Goal: Information Seeking & Learning: Understand process/instructions

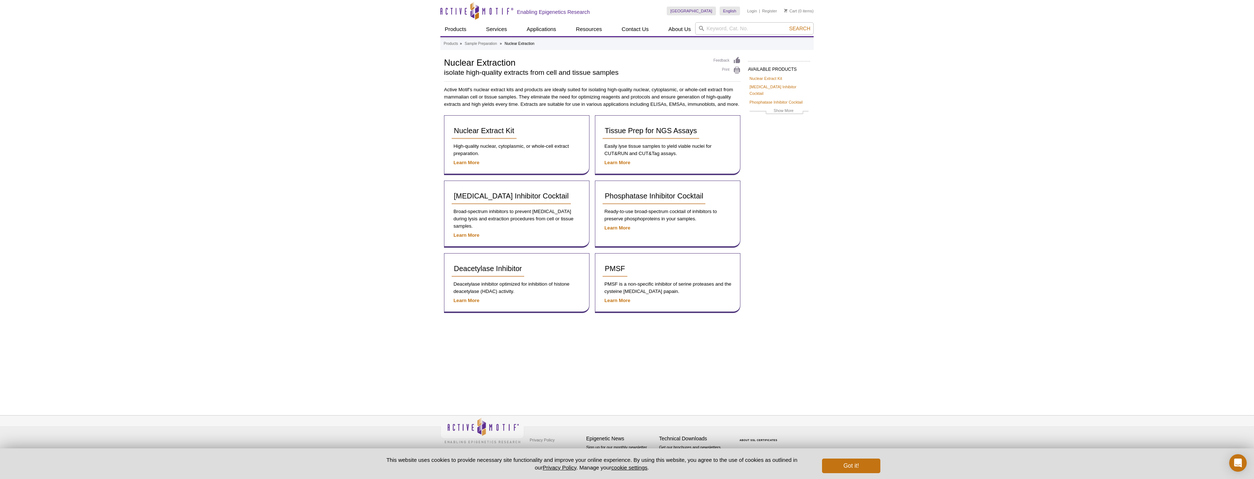
click at [936, 224] on div "Active Motif Logo Enabling Epigenetics Research 0 Search Skip to content Active…" at bounding box center [627, 239] width 1254 height 479
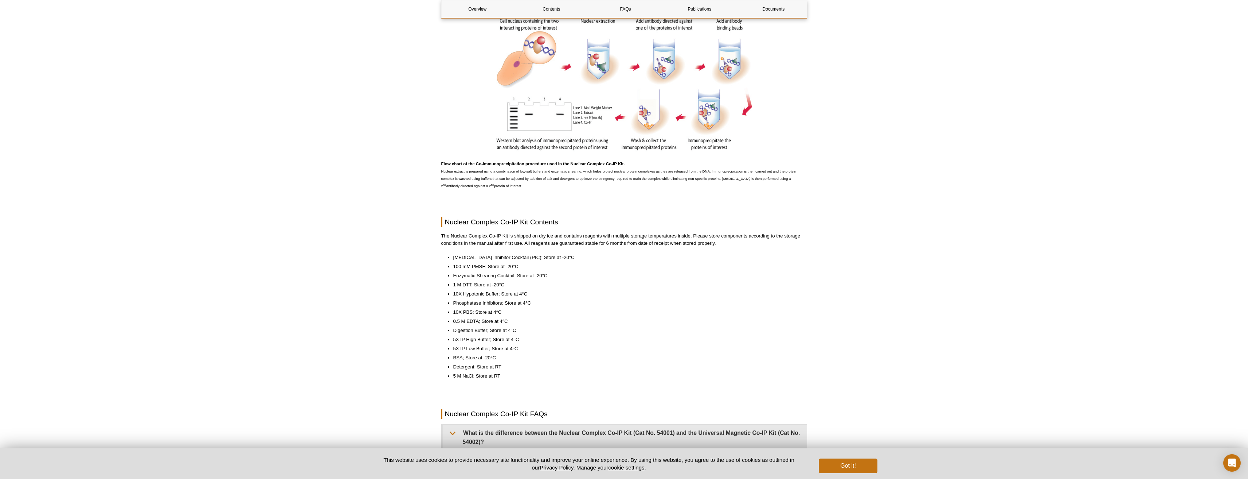
scroll to position [437, 0]
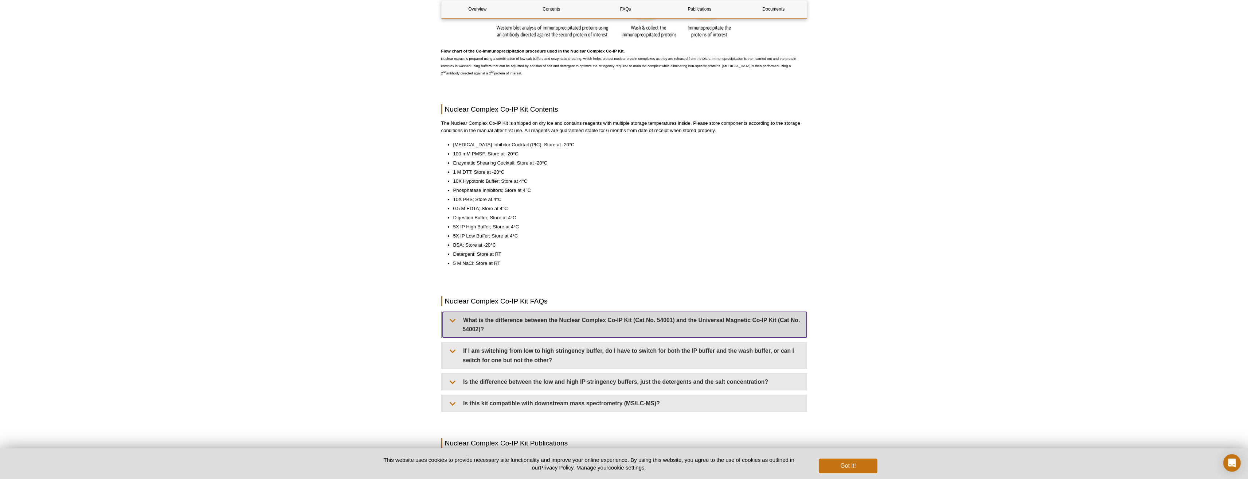
click at [772, 313] on summary "What is the difference between the Nuclear Complex Co-IP Kit (Cat No. 54001) an…" at bounding box center [625, 325] width 364 height 26
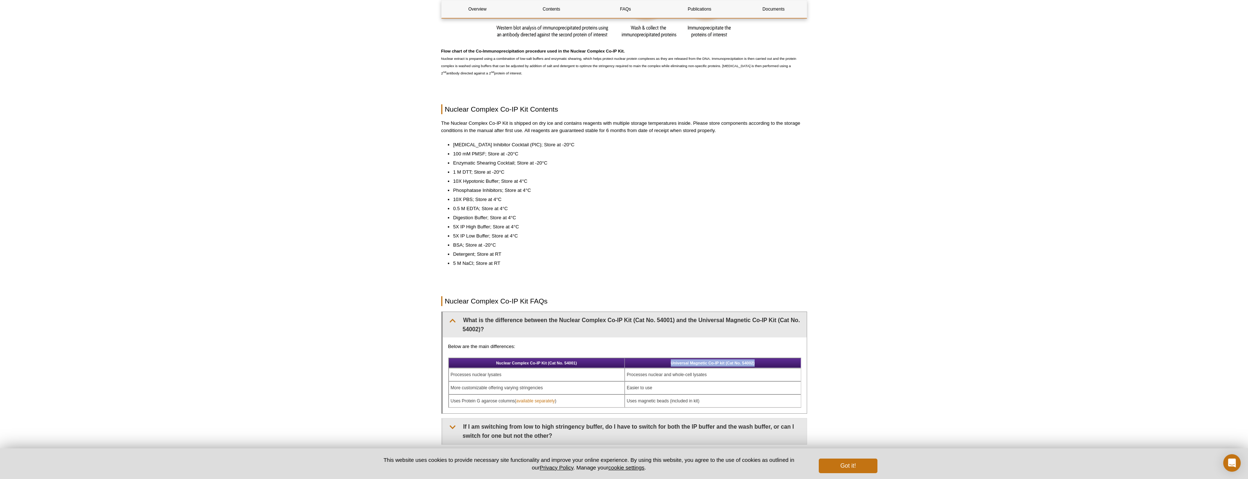
drag, startPoint x: 668, startPoint y: 362, endPoint x: 756, endPoint y: 363, distance: 87.5
click at [756, 363] on th "Universal Magnetic Co-IP kit (Cat No. 54002)" at bounding box center [713, 363] width 176 height 10
copy th "Universal Magnetic Co-IP kit (Cat No. 54002)"
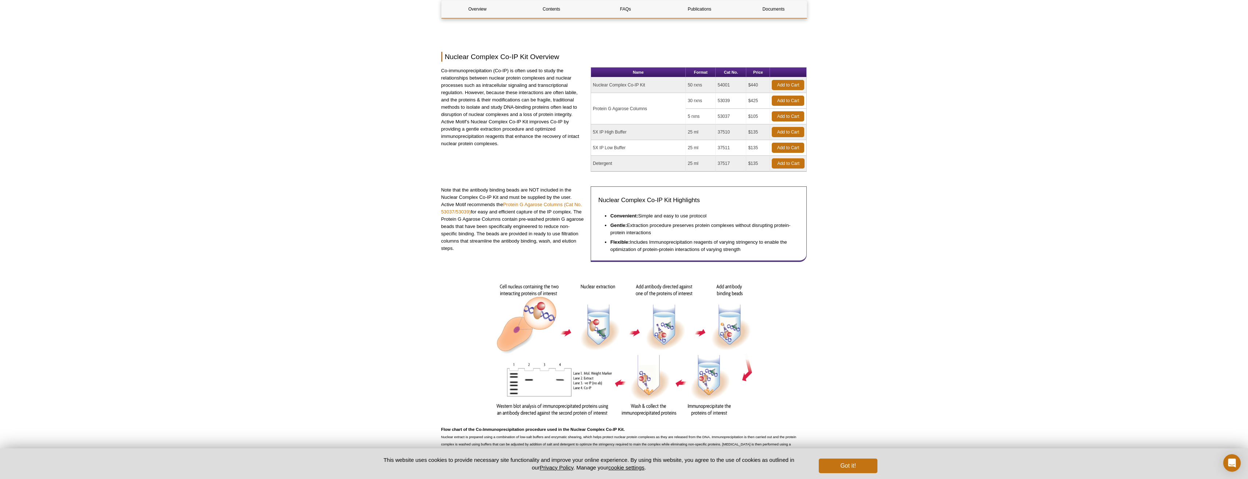
scroll to position [0, 0]
